Goal: Transaction & Acquisition: Book appointment/travel/reservation

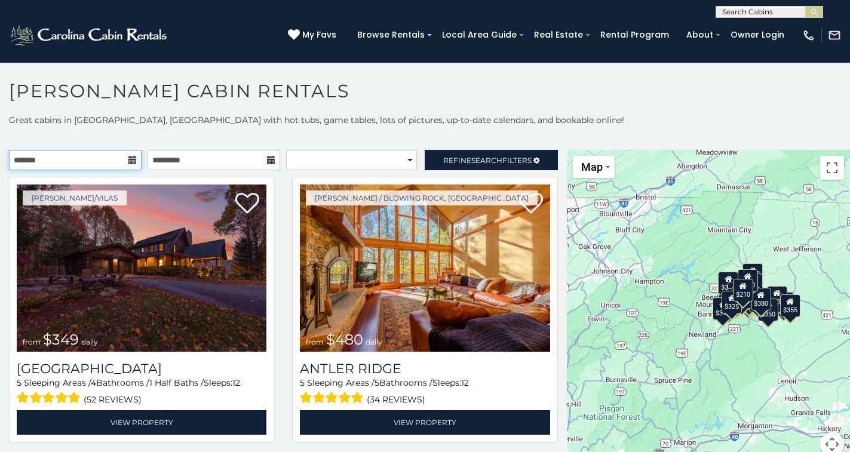
click at [134, 162] on div at bounding box center [75, 160] width 133 height 20
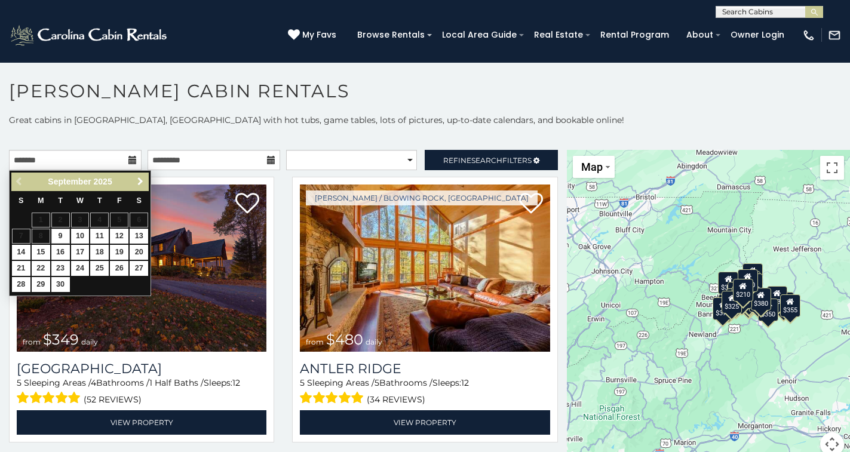
click at [139, 182] on span "Next" at bounding box center [141, 182] width 10 height 10
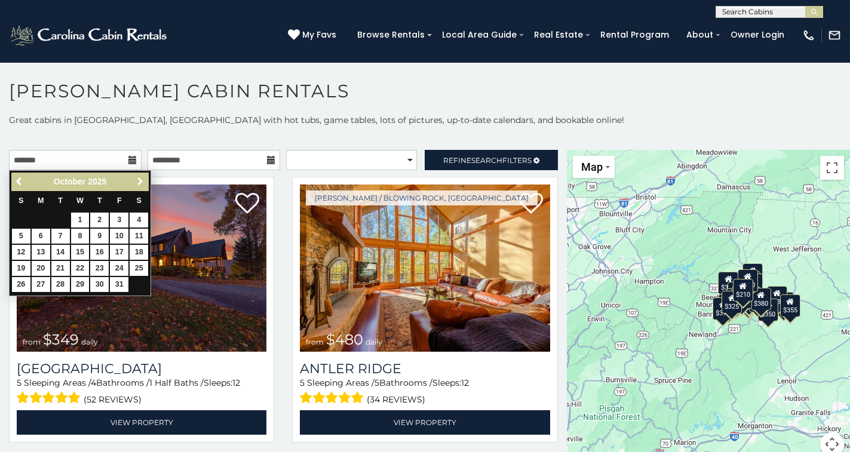
click at [138, 183] on span "Next" at bounding box center [141, 182] width 10 height 10
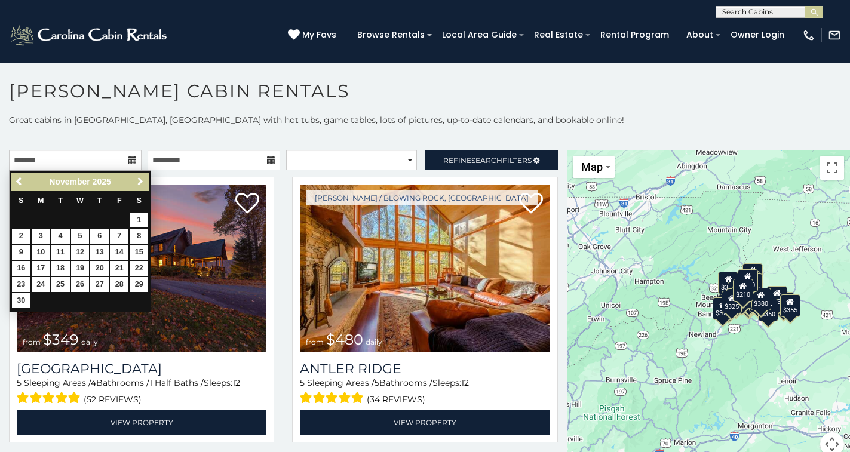
click at [138, 183] on span "Next" at bounding box center [141, 182] width 10 height 10
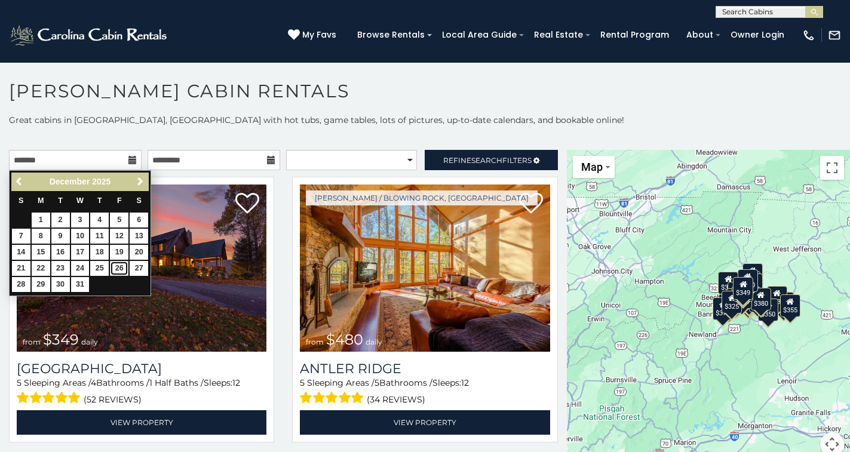
click at [117, 268] on link "26" at bounding box center [119, 268] width 19 height 15
type input "**********"
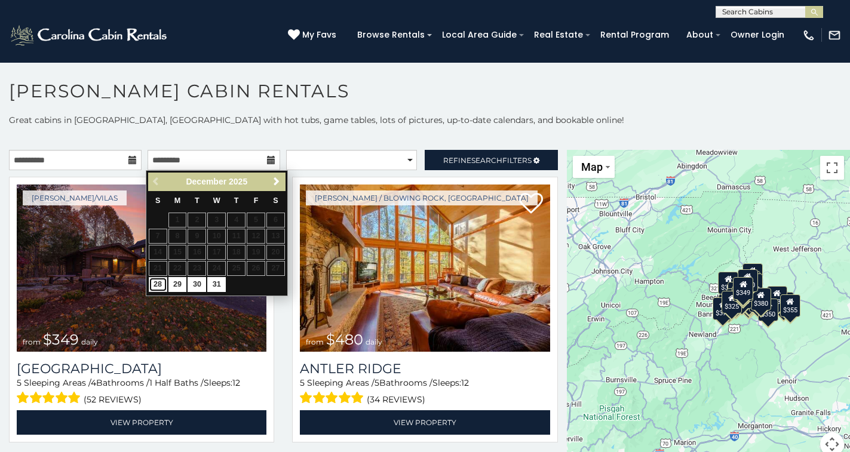
click at [161, 287] on link "28" at bounding box center [158, 284] width 19 height 15
type input "**********"
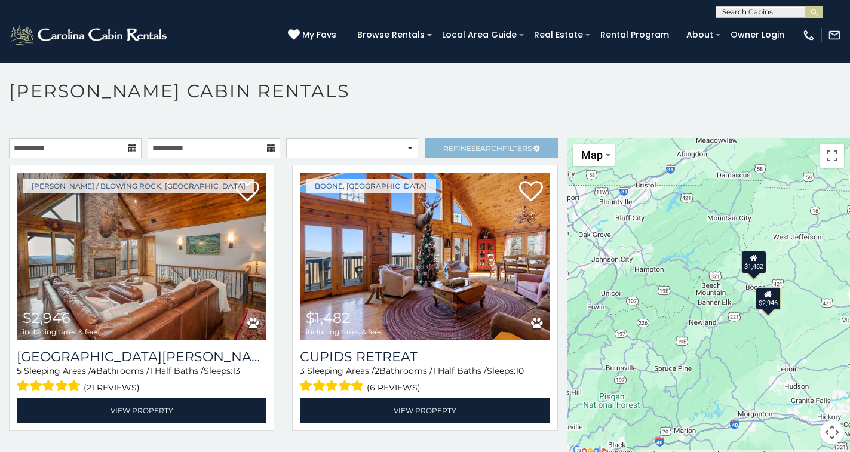
scroll to position [7, 0]
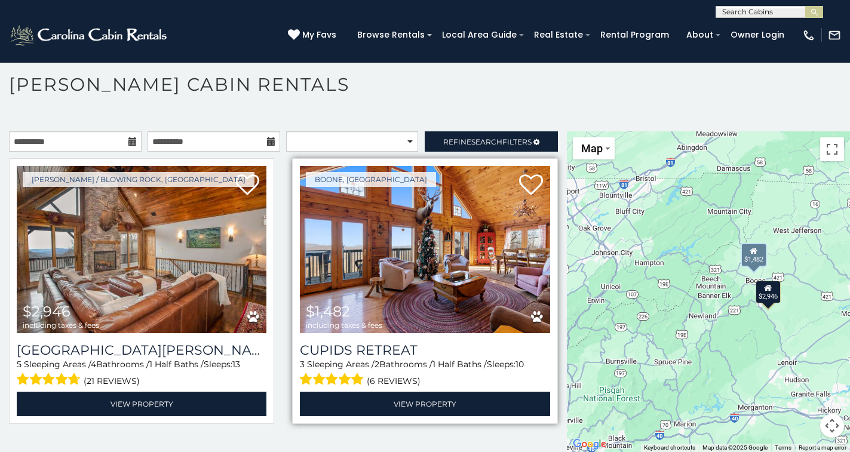
click at [370, 294] on img at bounding box center [425, 249] width 250 height 167
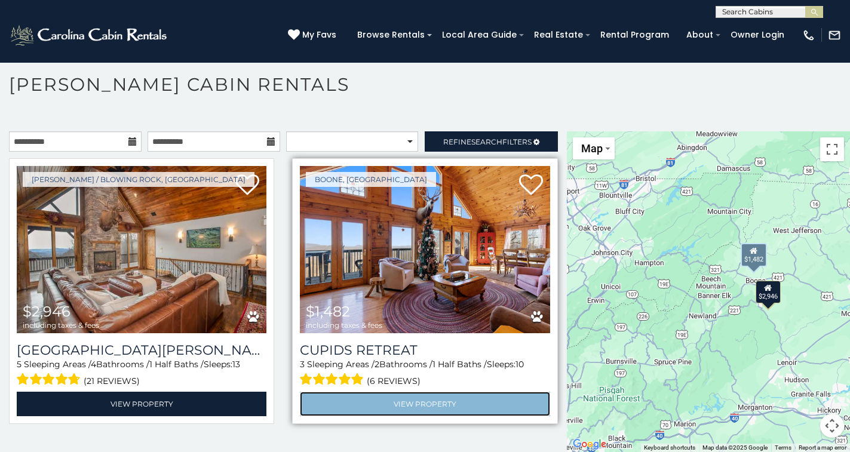
click at [416, 400] on link "View Property" at bounding box center [425, 404] width 250 height 24
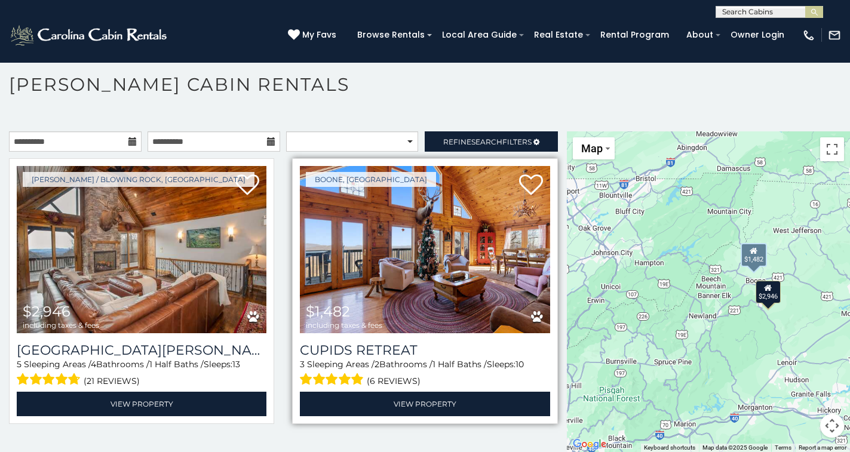
click at [490, 280] on img at bounding box center [425, 249] width 250 height 167
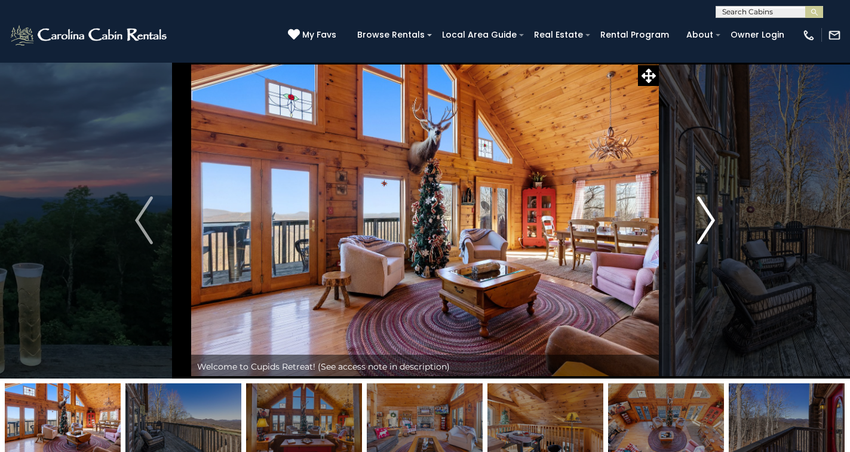
click at [704, 224] on img "Next" at bounding box center [706, 220] width 18 height 48
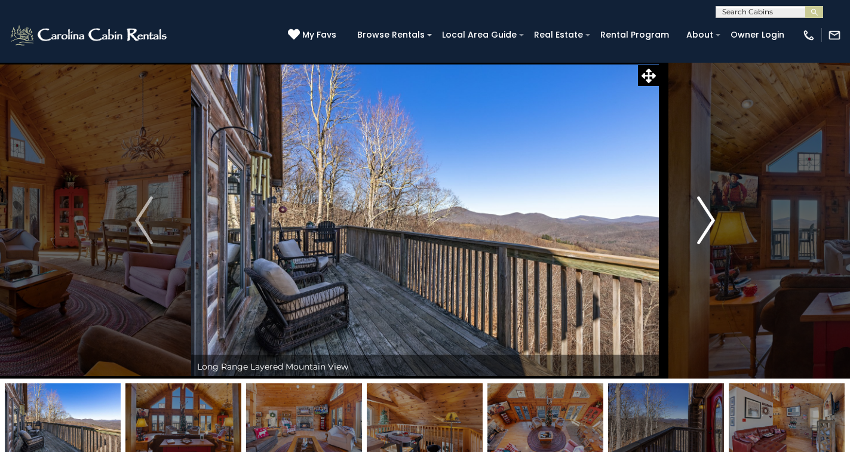
click at [704, 224] on img "Next" at bounding box center [706, 220] width 18 height 48
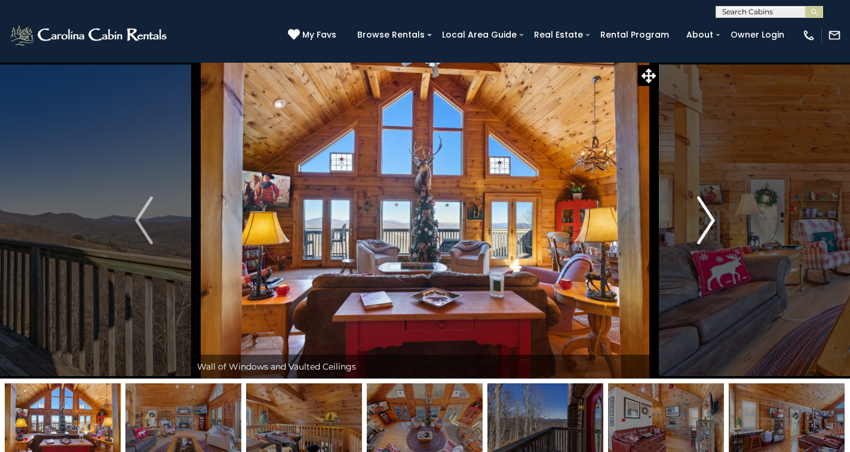
click at [704, 224] on img "Next" at bounding box center [706, 220] width 18 height 48
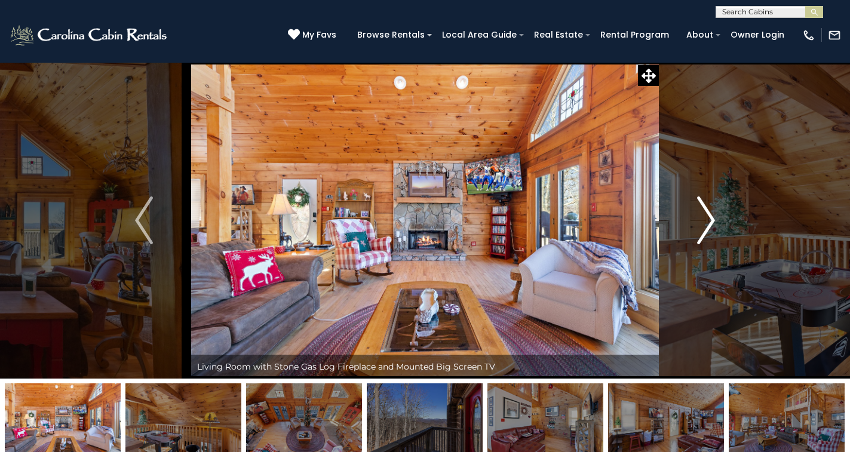
click at [704, 224] on img "Next" at bounding box center [706, 220] width 18 height 48
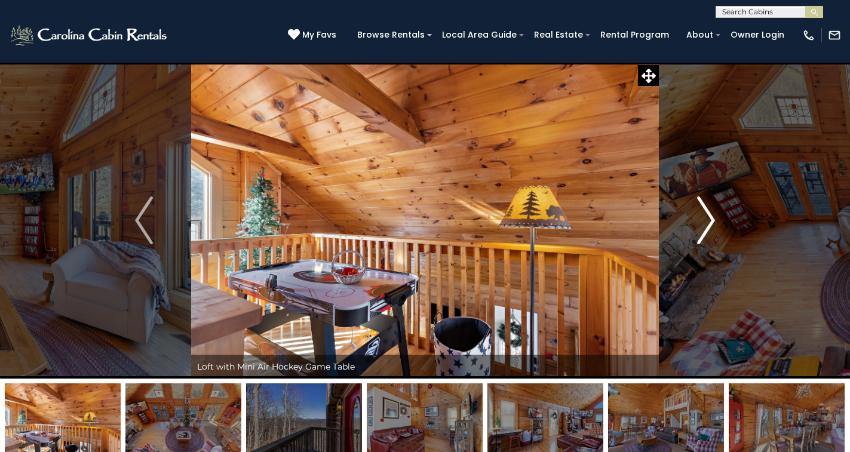
click at [704, 224] on img "Next" at bounding box center [706, 220] width 18 height 48
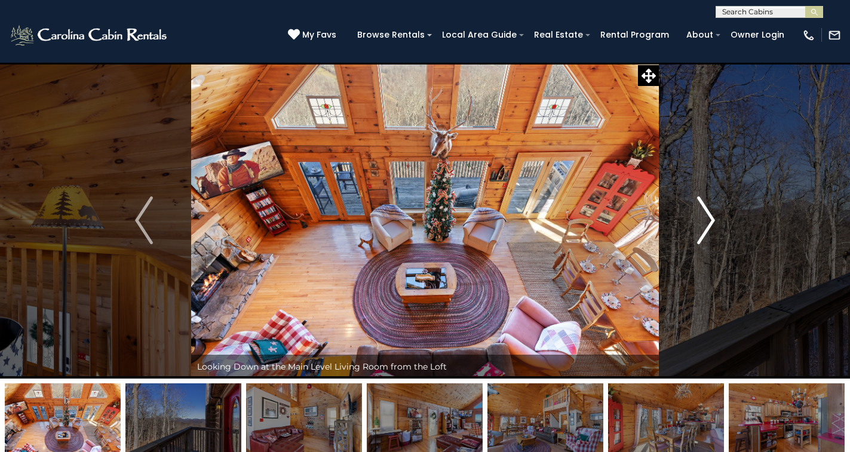
click at [704, 224] on img "Next" at bounding box center [706, 220] width 18 height 48
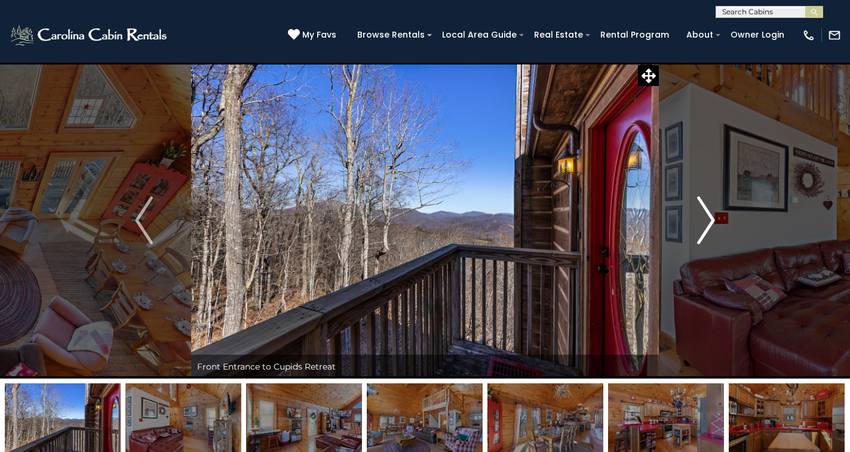
click at [704, 224] on img "Next" at bounding box center [706, 220] width 18 height 48
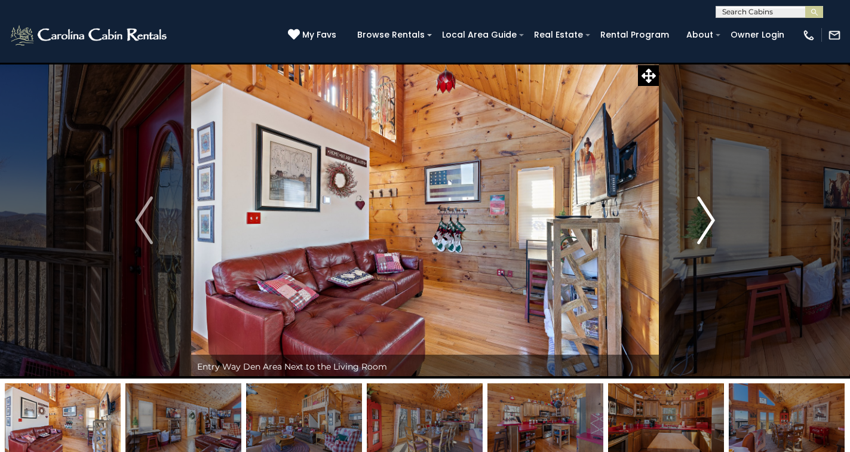
click at [704, 224] on img "Next" at bounding box center [706, 220] width 18 height 48
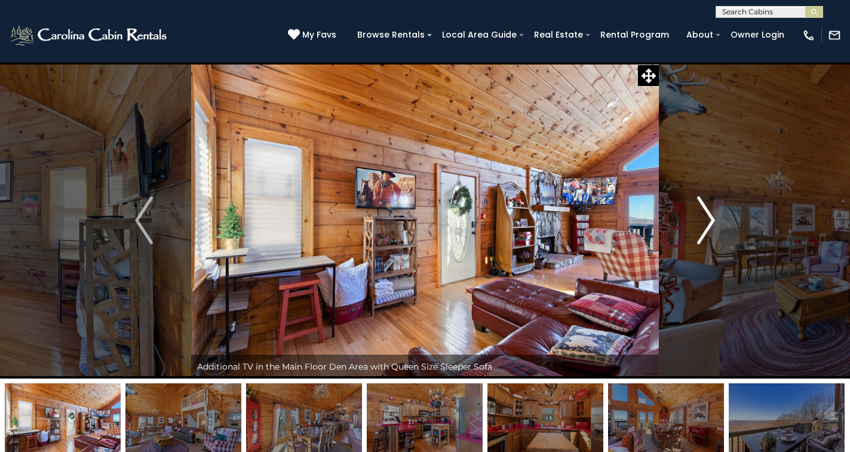
click at [704, 224] on img "Next" at bounding box center [706, 220] width 18 height 48
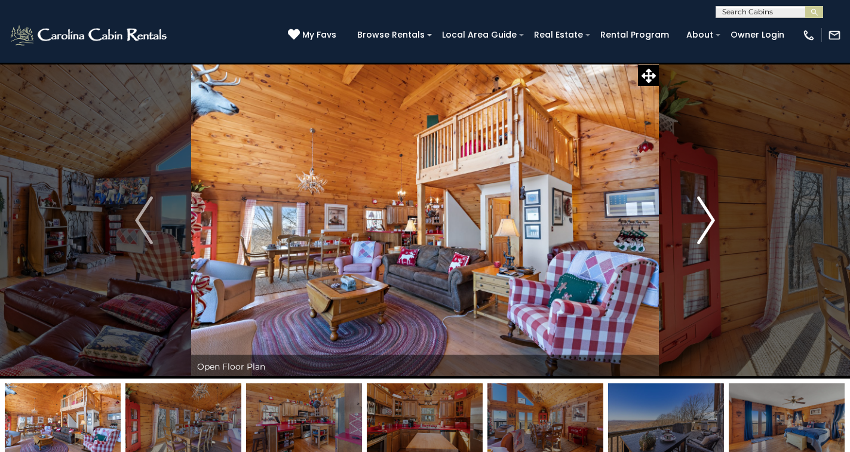
click at [704, 224] on img "Next" at bounding box center [706, 220] width 18 height 48
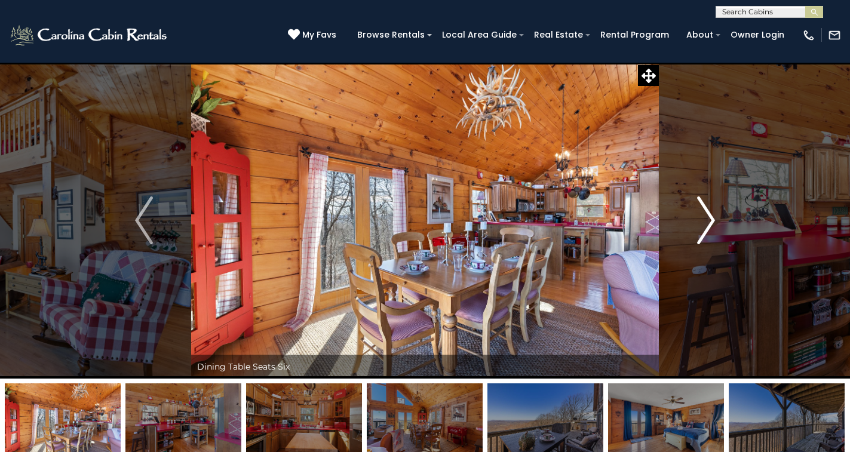
click at [704, 224] on img "Next" at bounding box center [706, 220] width 18 height 48
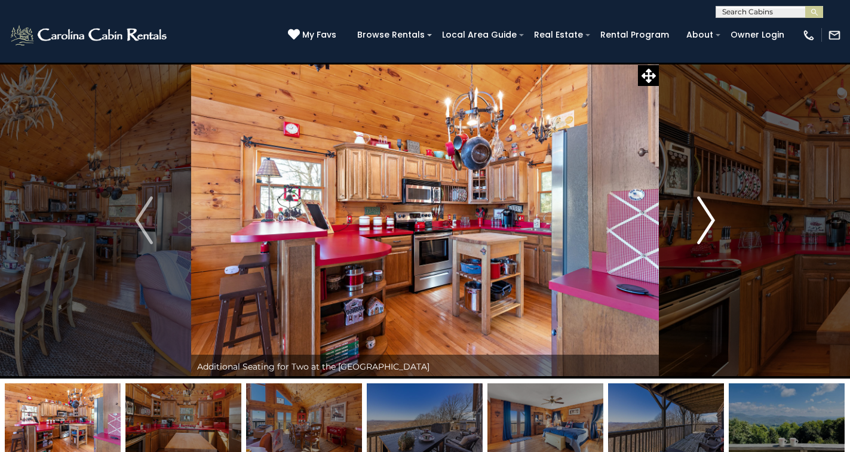
click at [704, 224] on img "Next" at bounding box center [706, 220] width 18 height 48
